Goal: Task Accomplishment & Management: Manage account settings

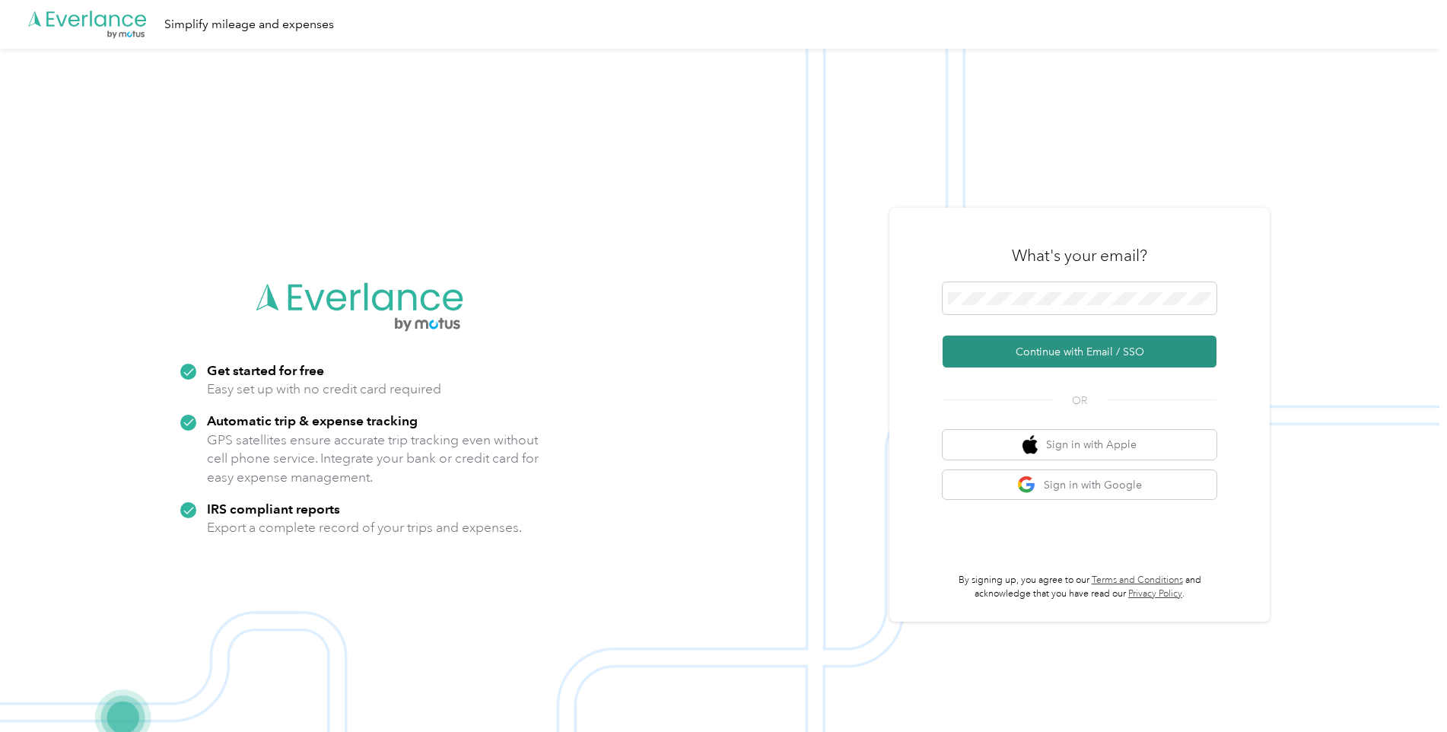
click at [1076, 352] on button "Continue with Email / SSO" at bounding box center [1080, 352] width 274 height 32
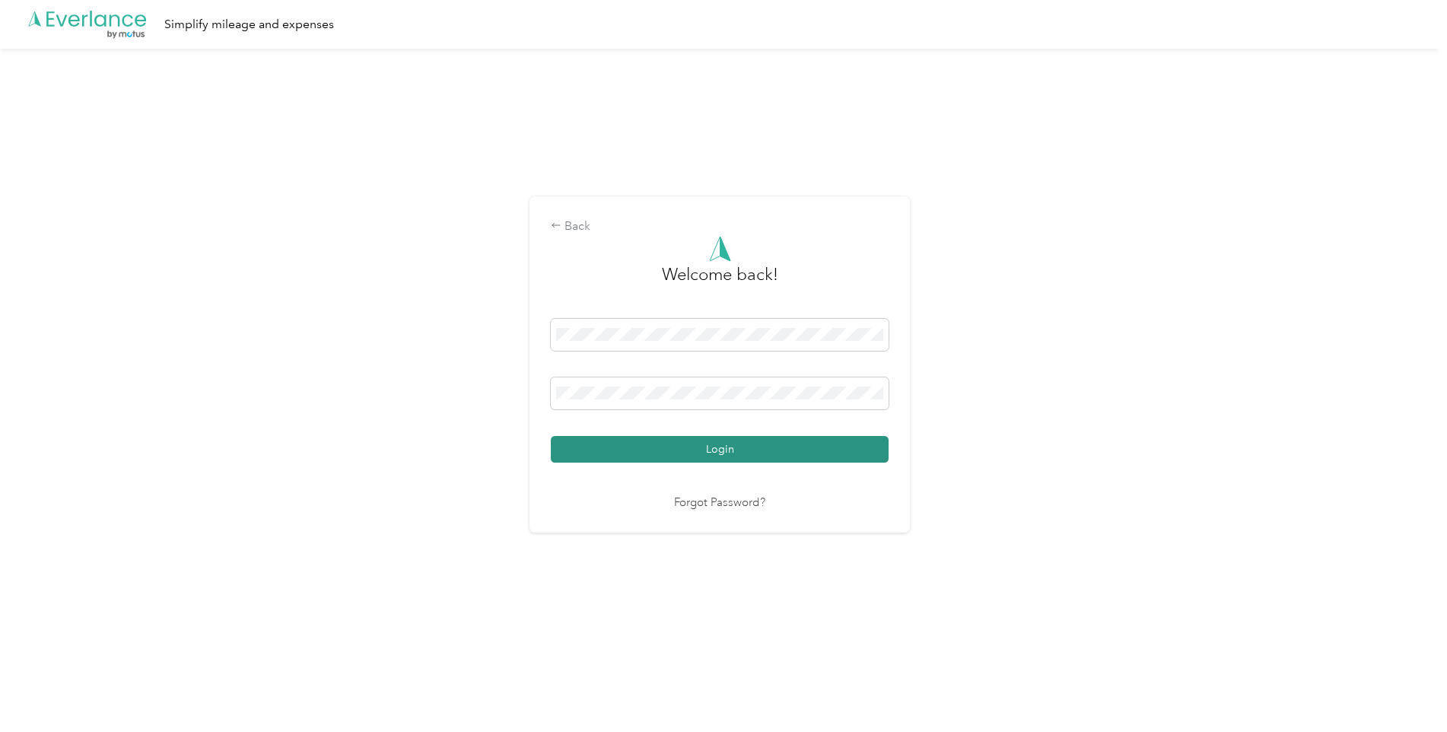
click at [741, 445] on button "Login" at bounding box center [720, 449] width 338 height 27
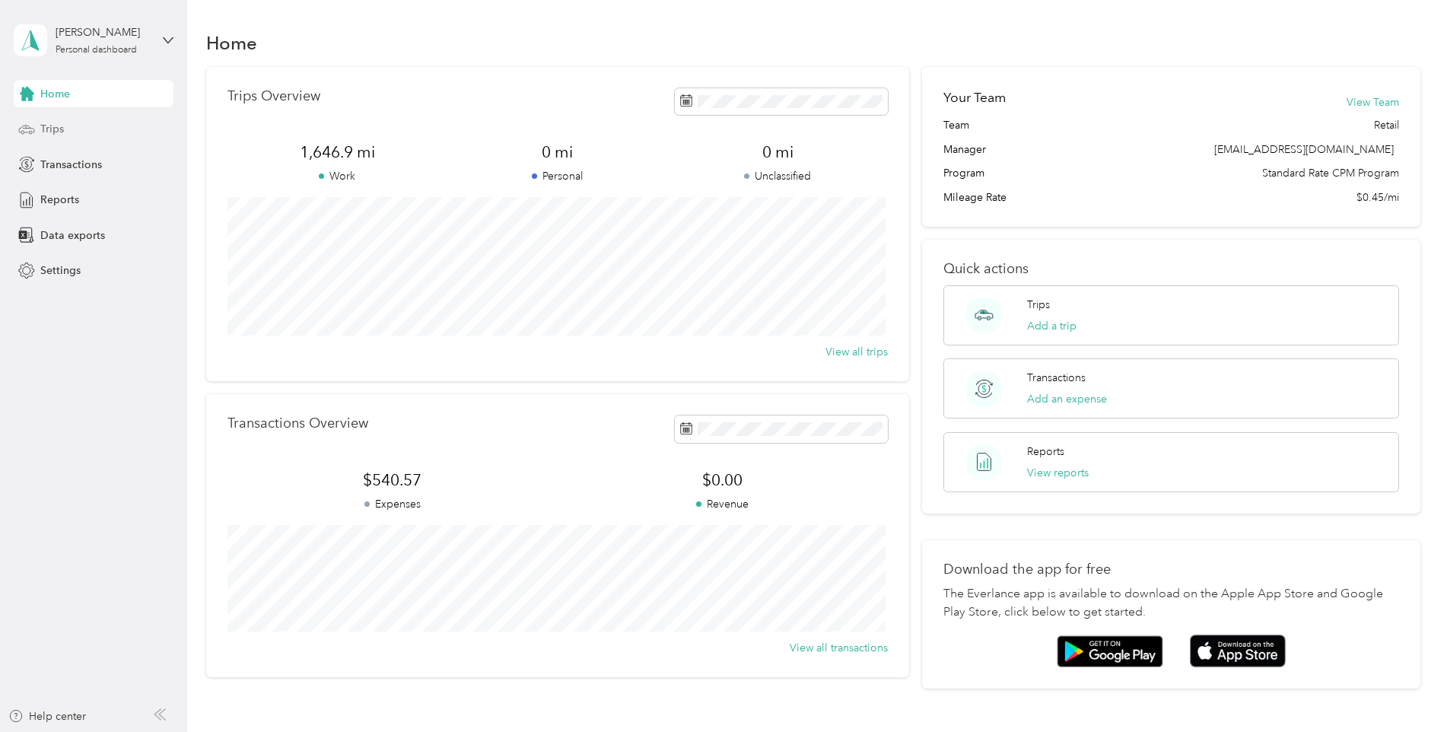
click at [47, 131] on span "Trips" at bounding box center [52, 129] width 24 height 16
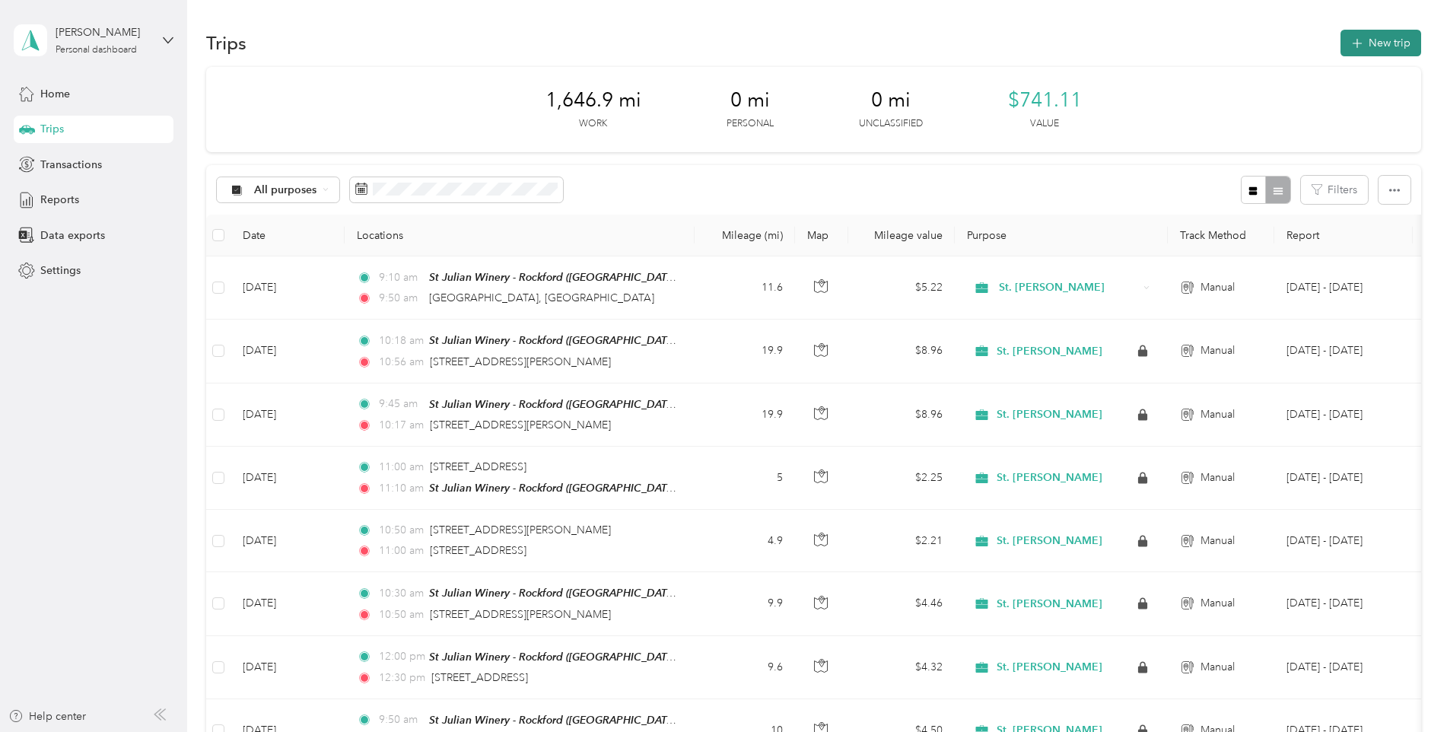
click at [1363, 44] on button "New trip" at bounding box center [1381, 43] width 81 height 27
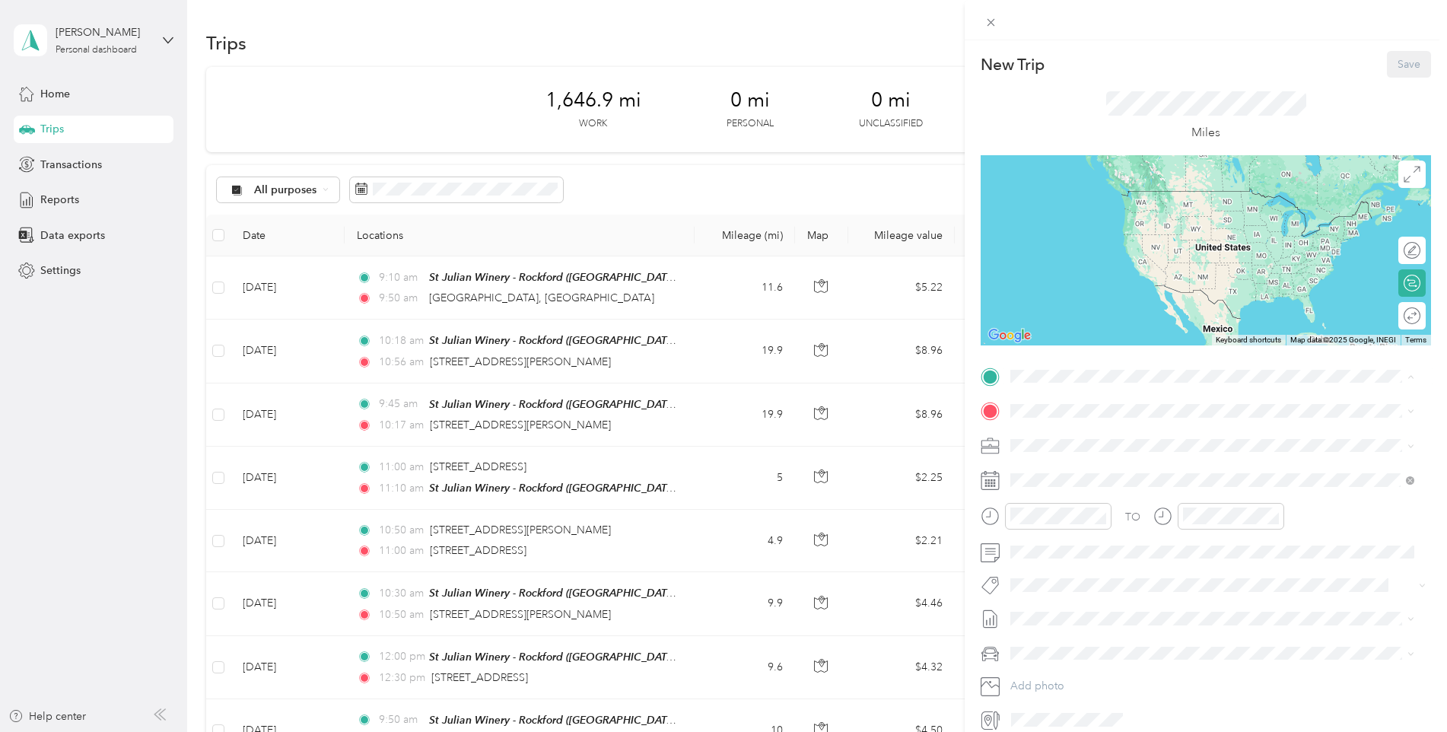
click at [1168, 552] on strong "St Julian Winery - [GEOGRAPHIC_DATA]" at bounding box center [1193, 546] width 203 height 14
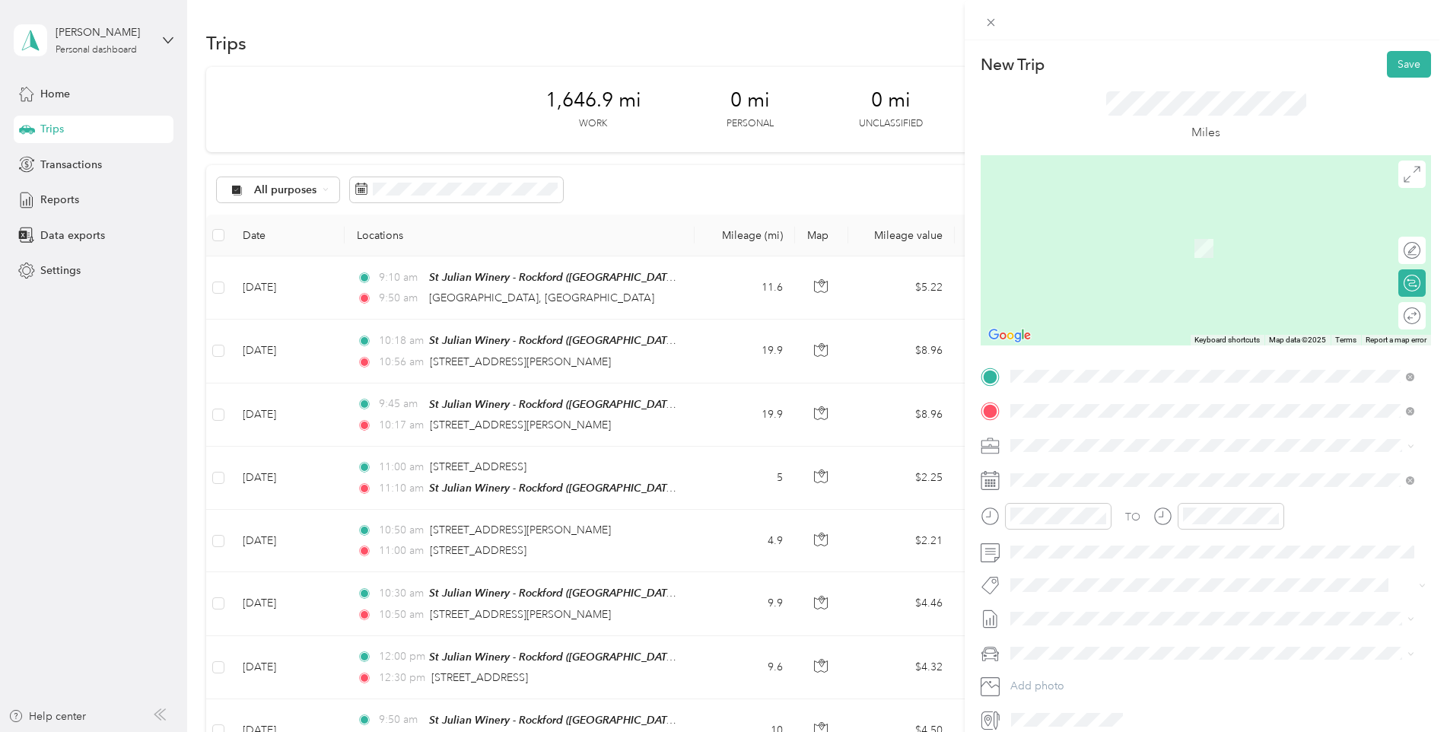
click at [1103, 458] on div "[STREET_ADDRESS][PERSON_NAME][US_STATE]" at bounding box center [1212, 467] width 393 height 21
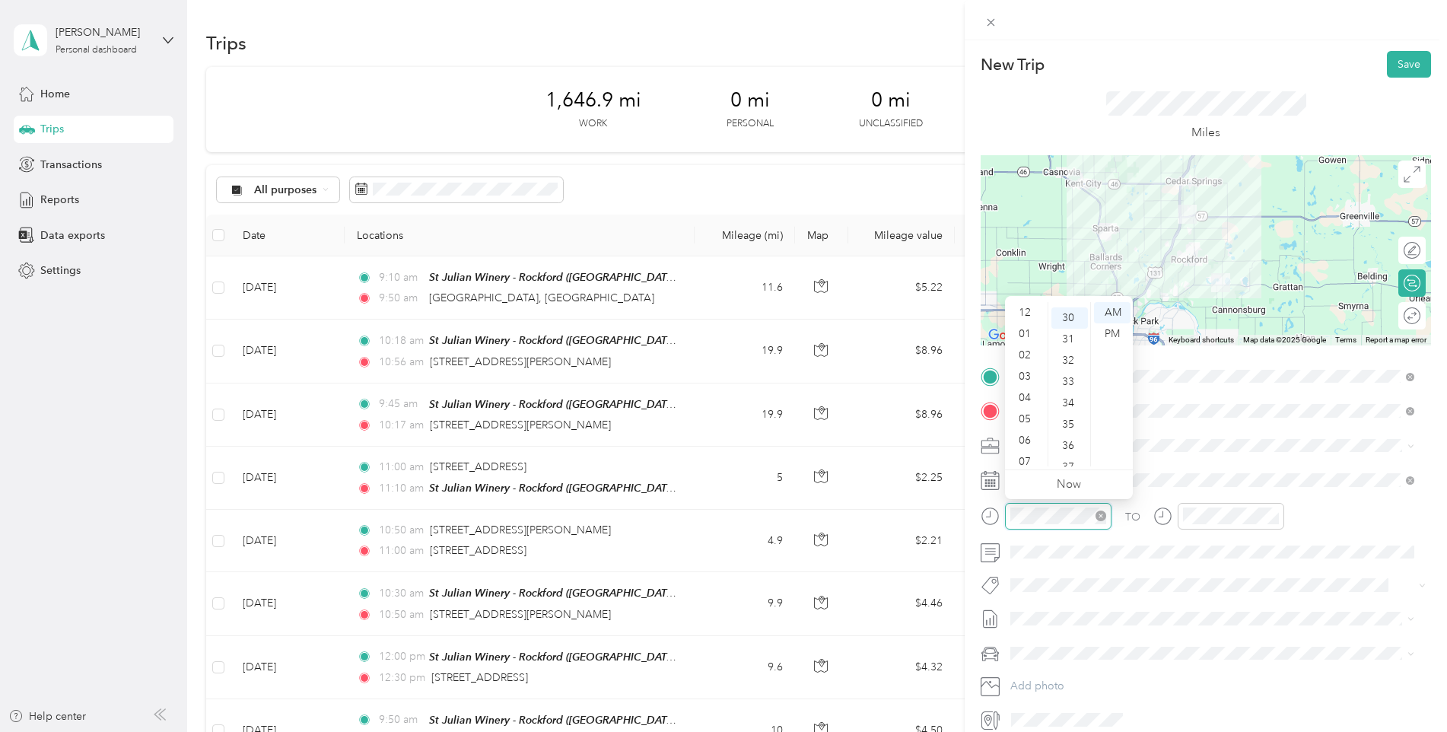
scroll to position [91, 0]
click at [1027, 432] on div "10" at bounding box center [1026, 434] width 37 height 21
click at [1067, 418] on div "35" at bounding box center [1070, 419] width 37 height 21
click at [1122, 310] on div "AM" at bounding box center [1112, 312] width 37 height 21
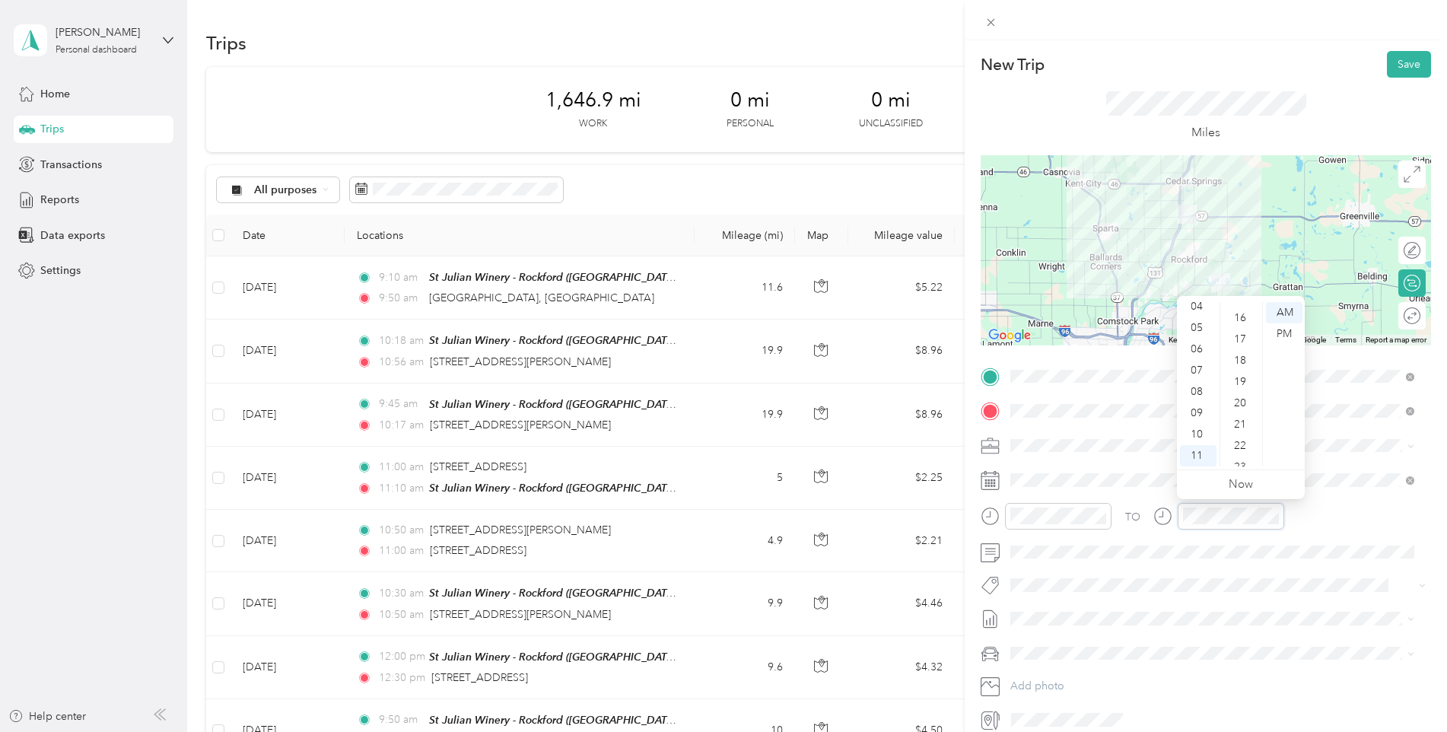
scroll to position [335, 0]
click at [1241, 372] on div "15" at bounding box center [1241, 373] width 37 height 21
click at [1055, 562] on span at bounding box center [1218, 552] width 426 height 24
click at [1398, 312] on div "Round trip" at bounding box center [1411, 315] width 27 height 27
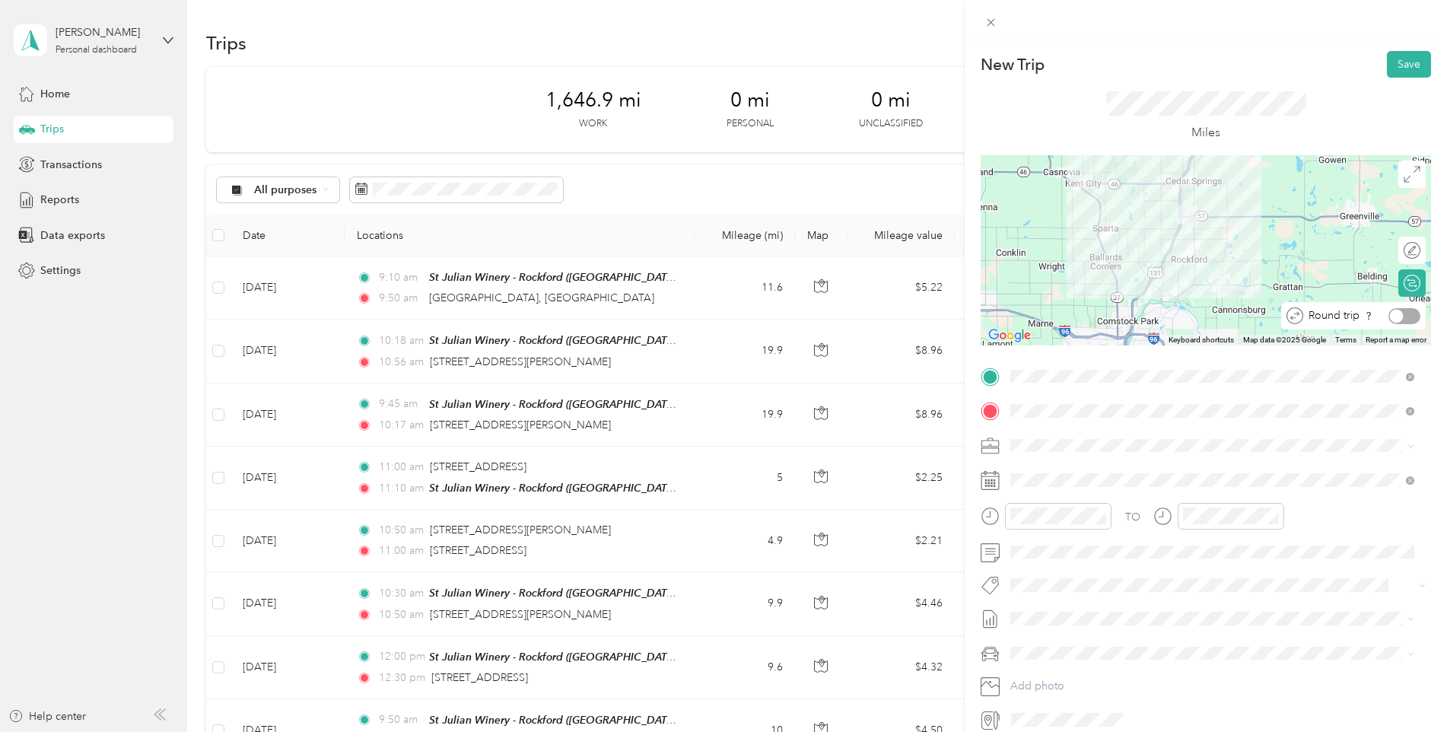
click at [1390, 310] on div at bounding box center [1397, 316] width 14 height 14
click at [1389, 59] on button "Save" at bounding box center [1409, 64] width 44 height 27
